Goal: Find specific page/section: Find specific page/section

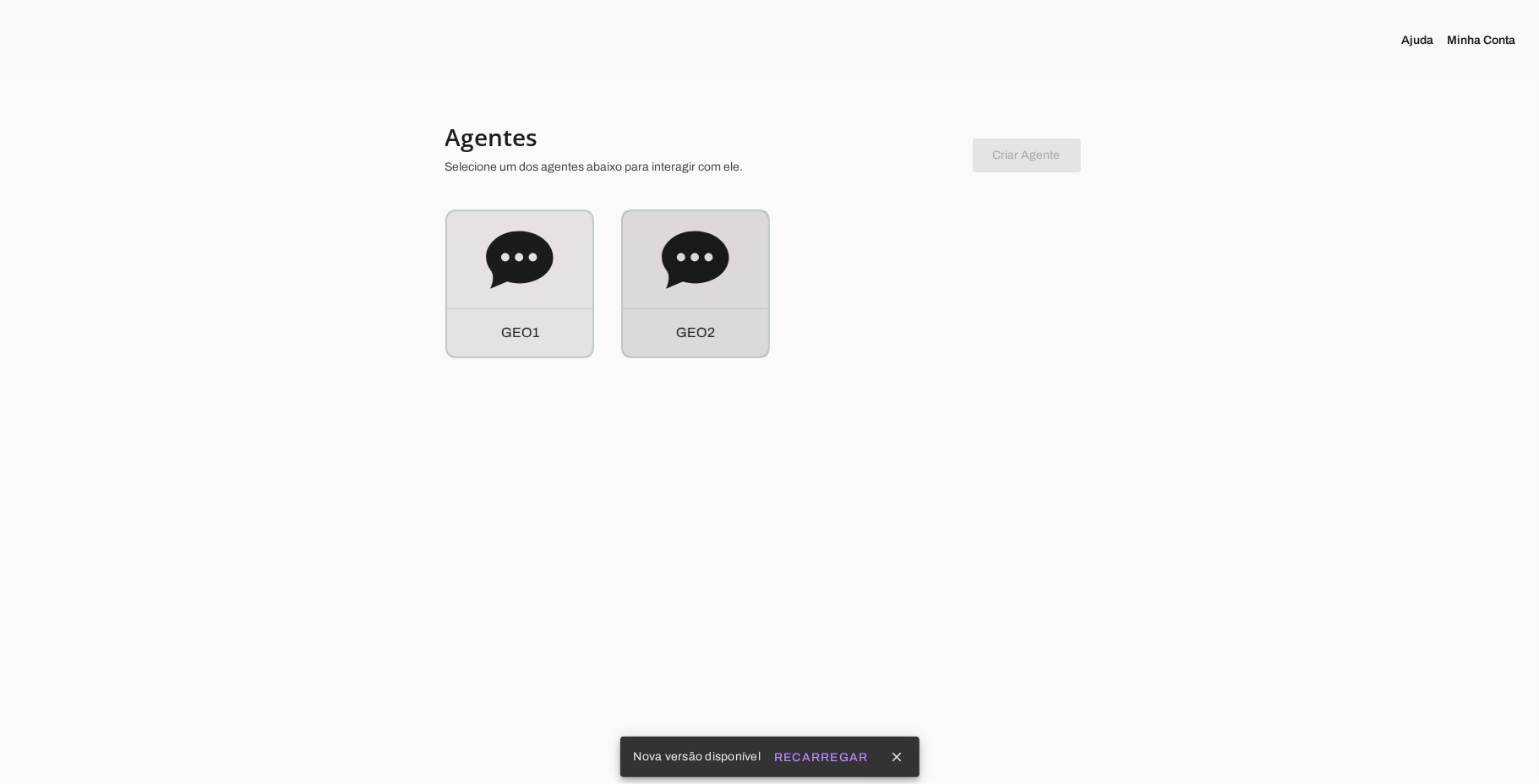
click at [695, 281] on icon at bounding box center [695, 259] width 67 height 58
